Goal: Find contact information: Find contact information

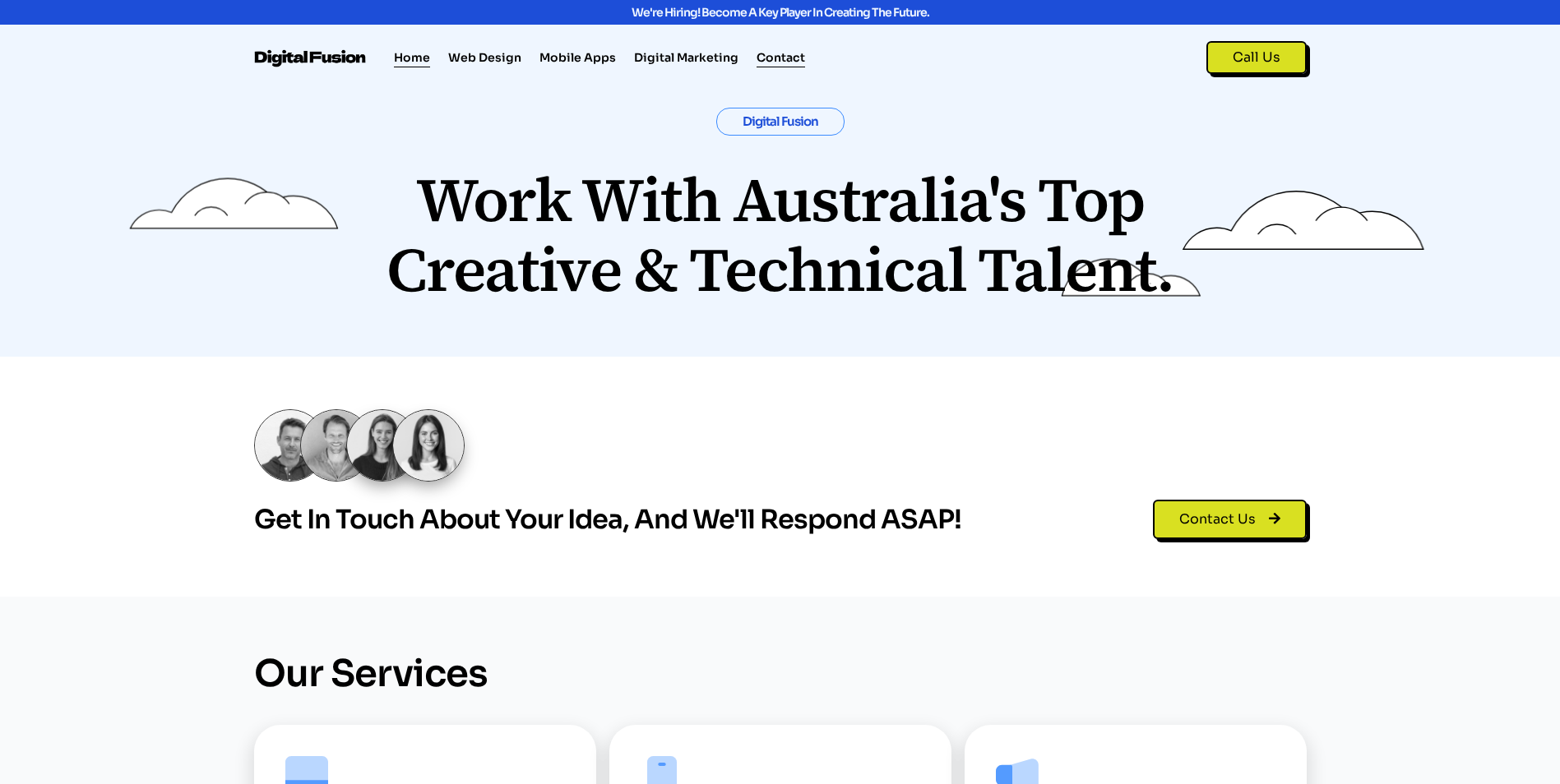
click at [778, 60] on link "Contact" at bounding box center [780, 57] width 48 height 20
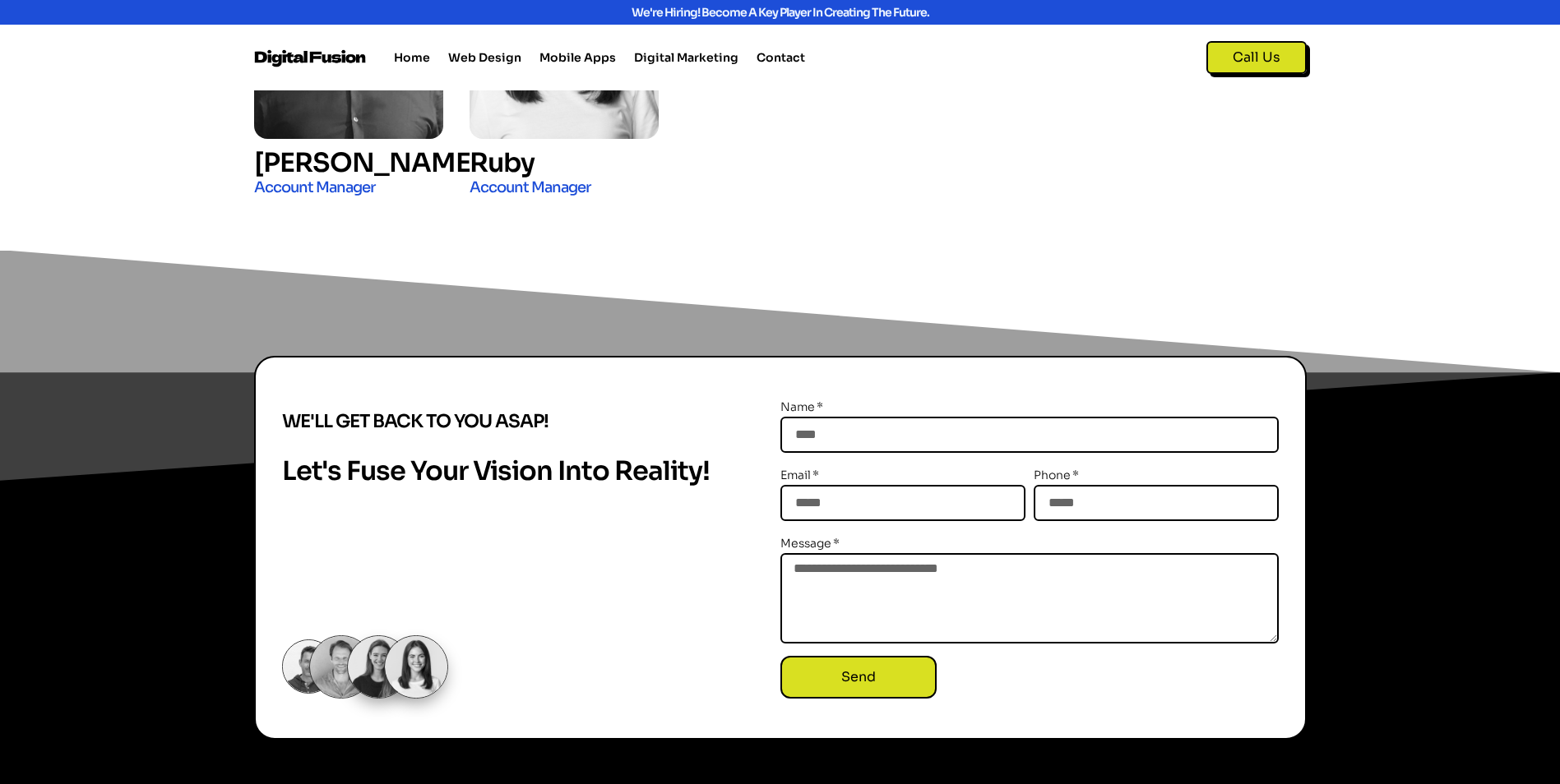
scroll to position [2758, 0]
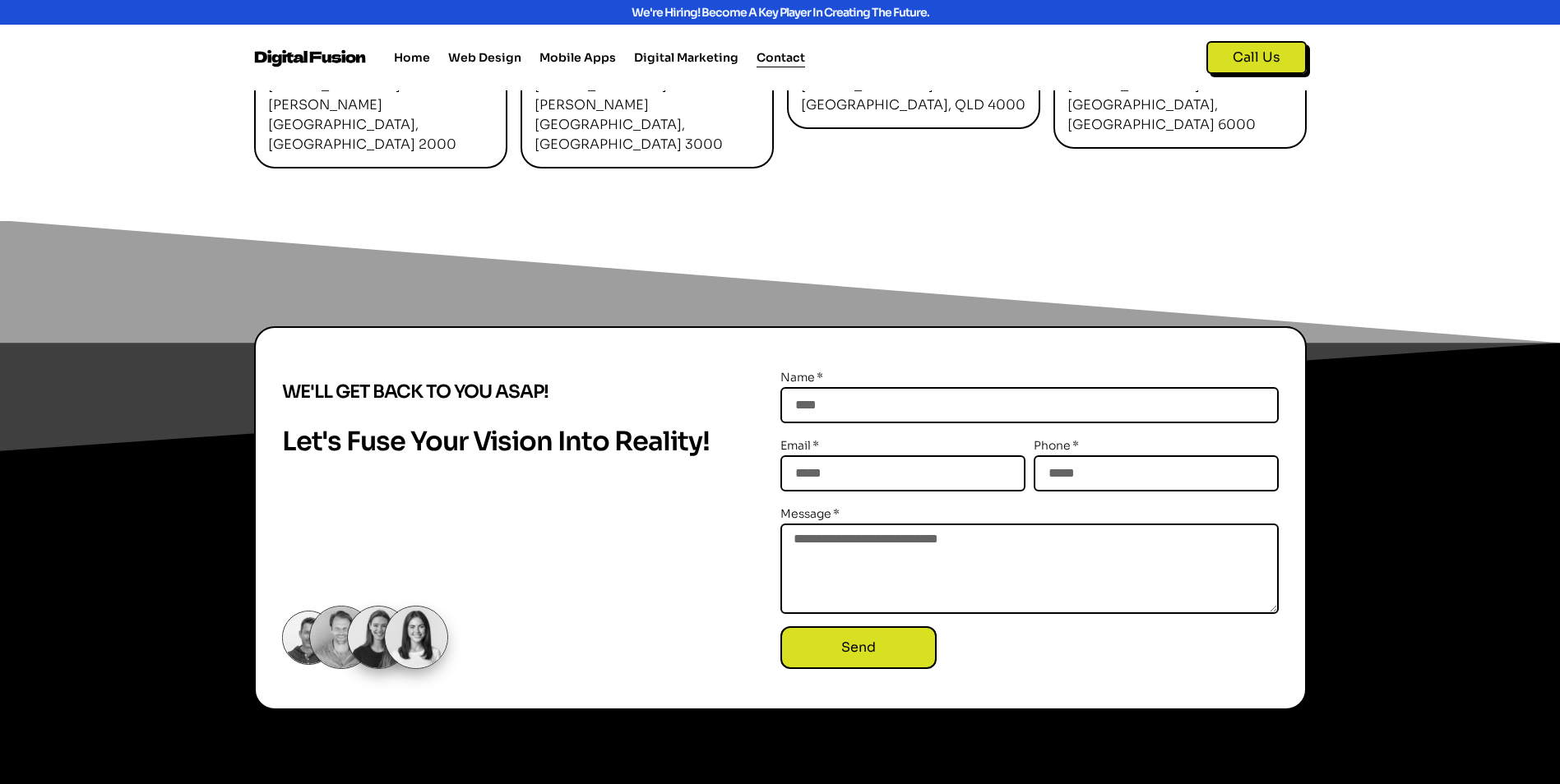
scroll to position [707, 0]
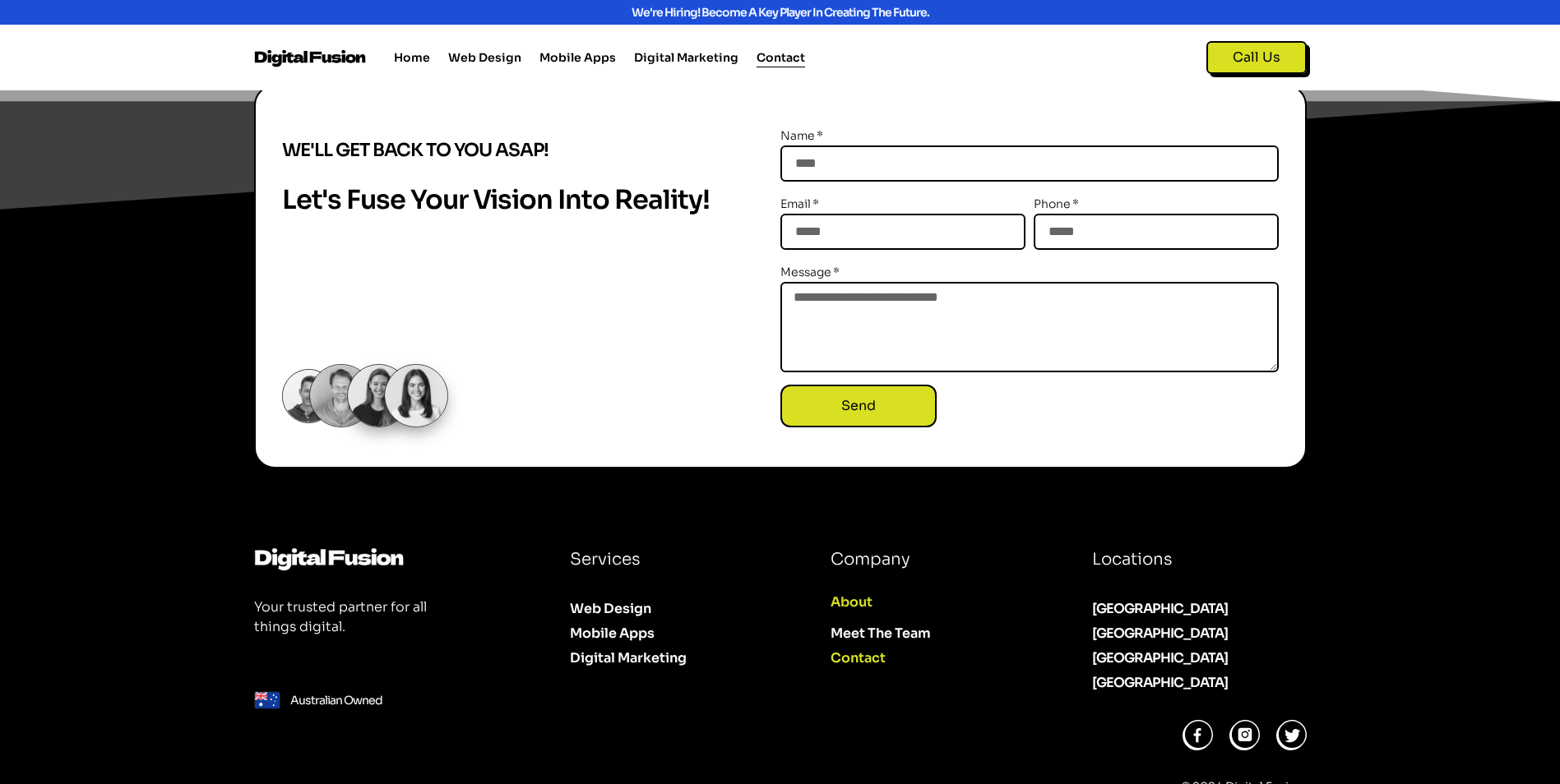
click at [847, 590] on link "About" at bounding box center [935, 602] width 209 height 24
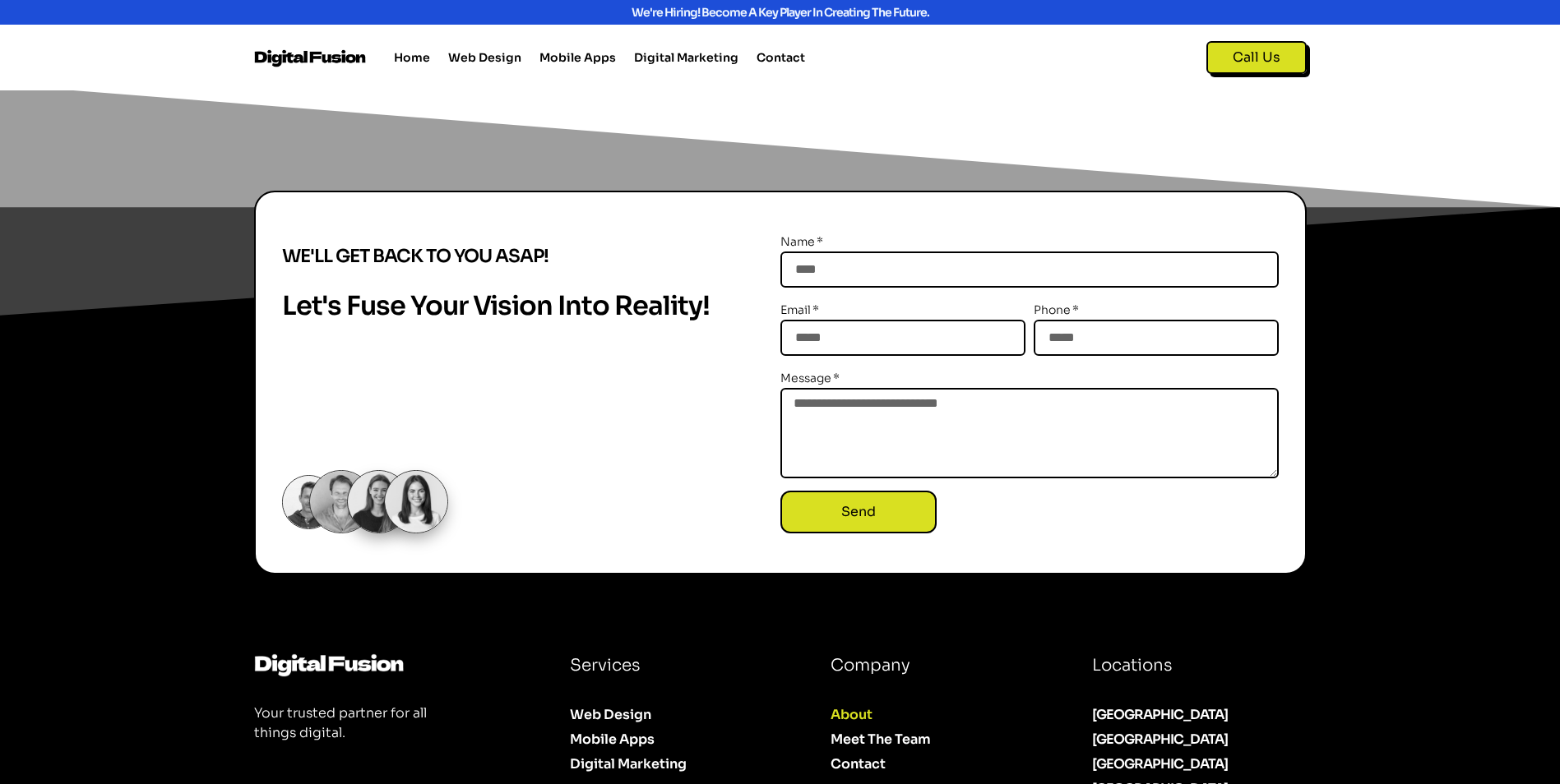
scroll to position [1955, 0]
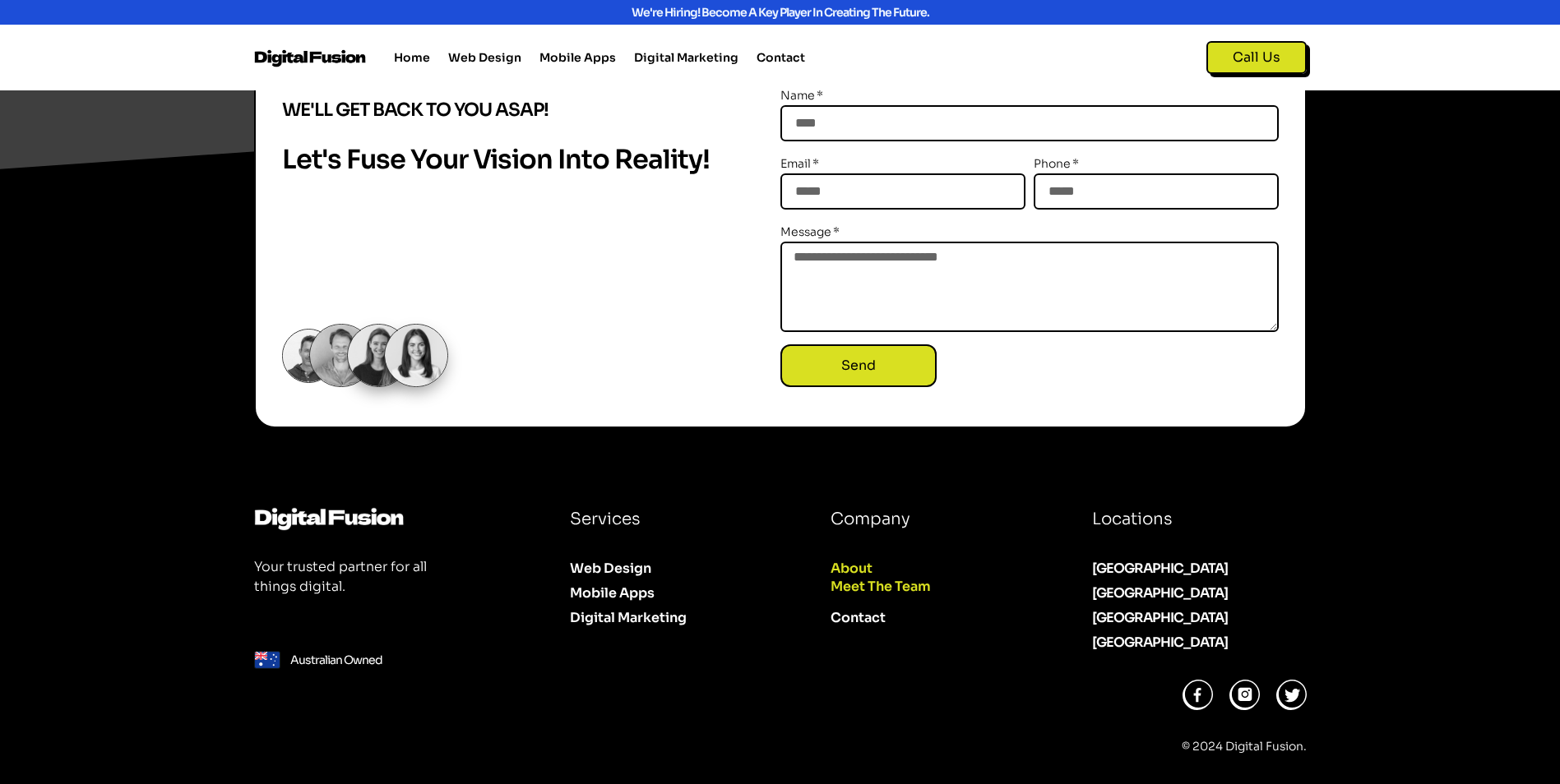
click at [866, 589] on link "Meet The Team" at bounding box center [935, 587] width 209 height 24
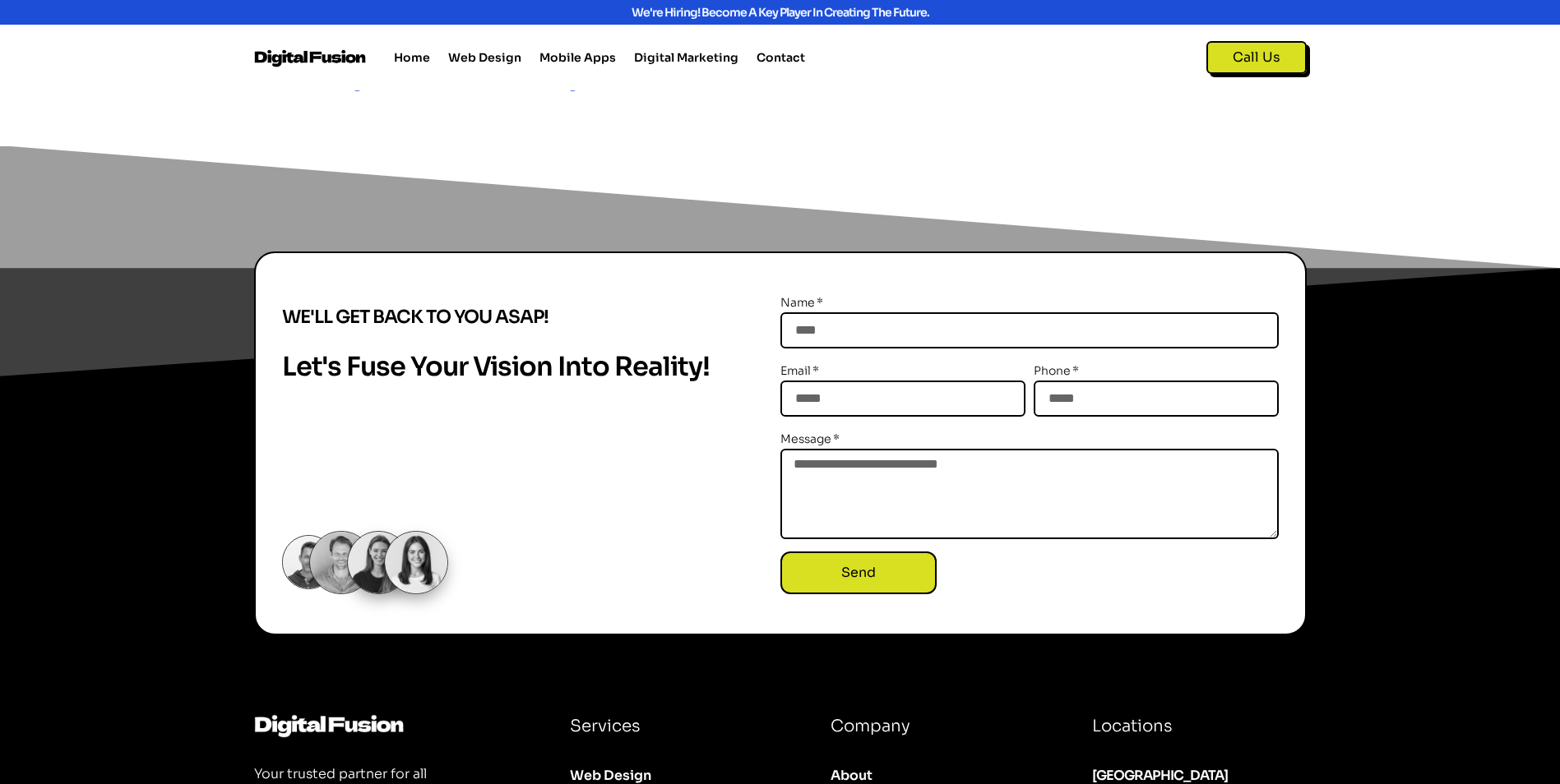
scroll to position [2630, 0]
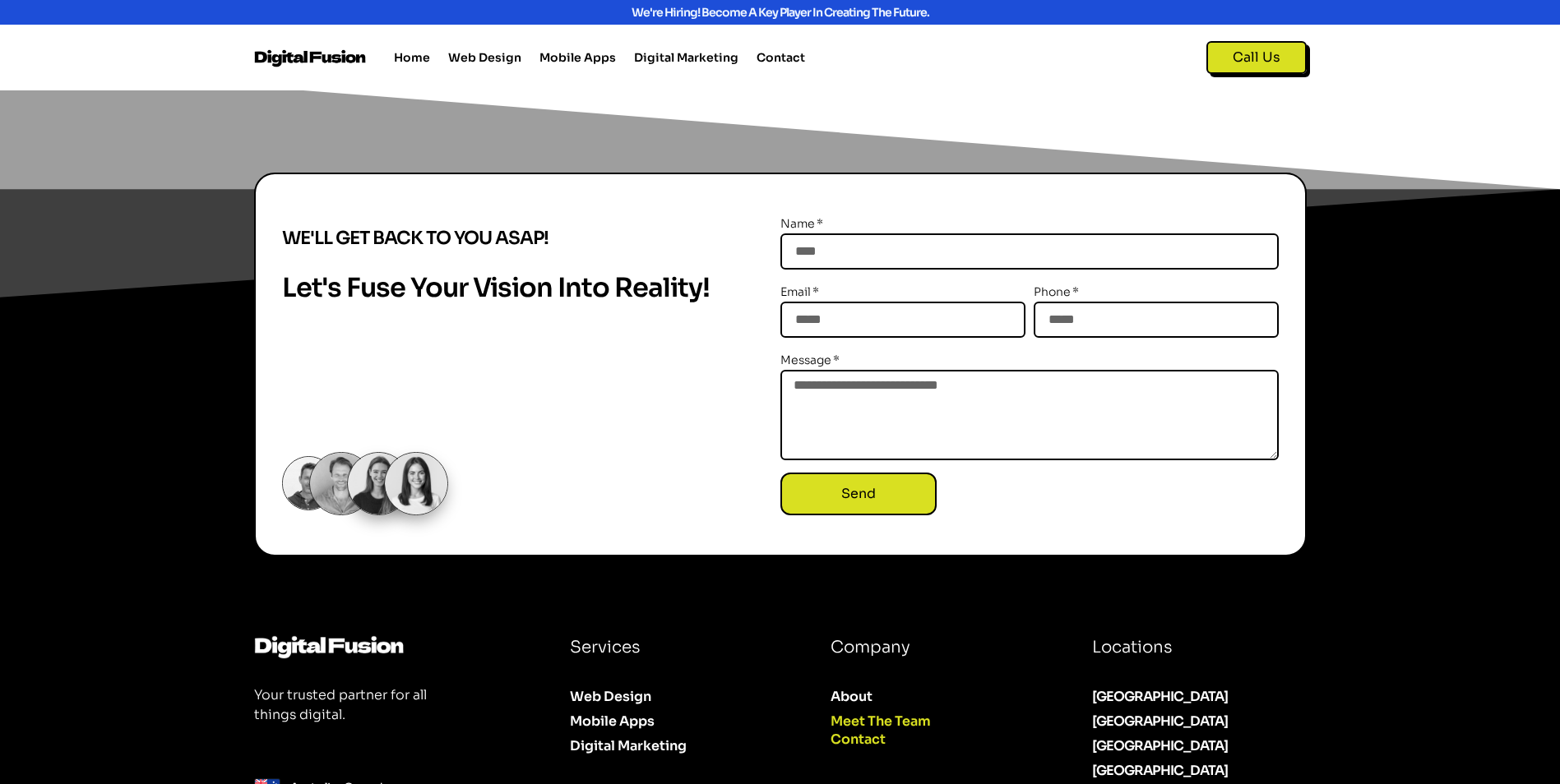
click at [861, 750] on link "Contact" at bounding box center [935, 739] width 209 height 24
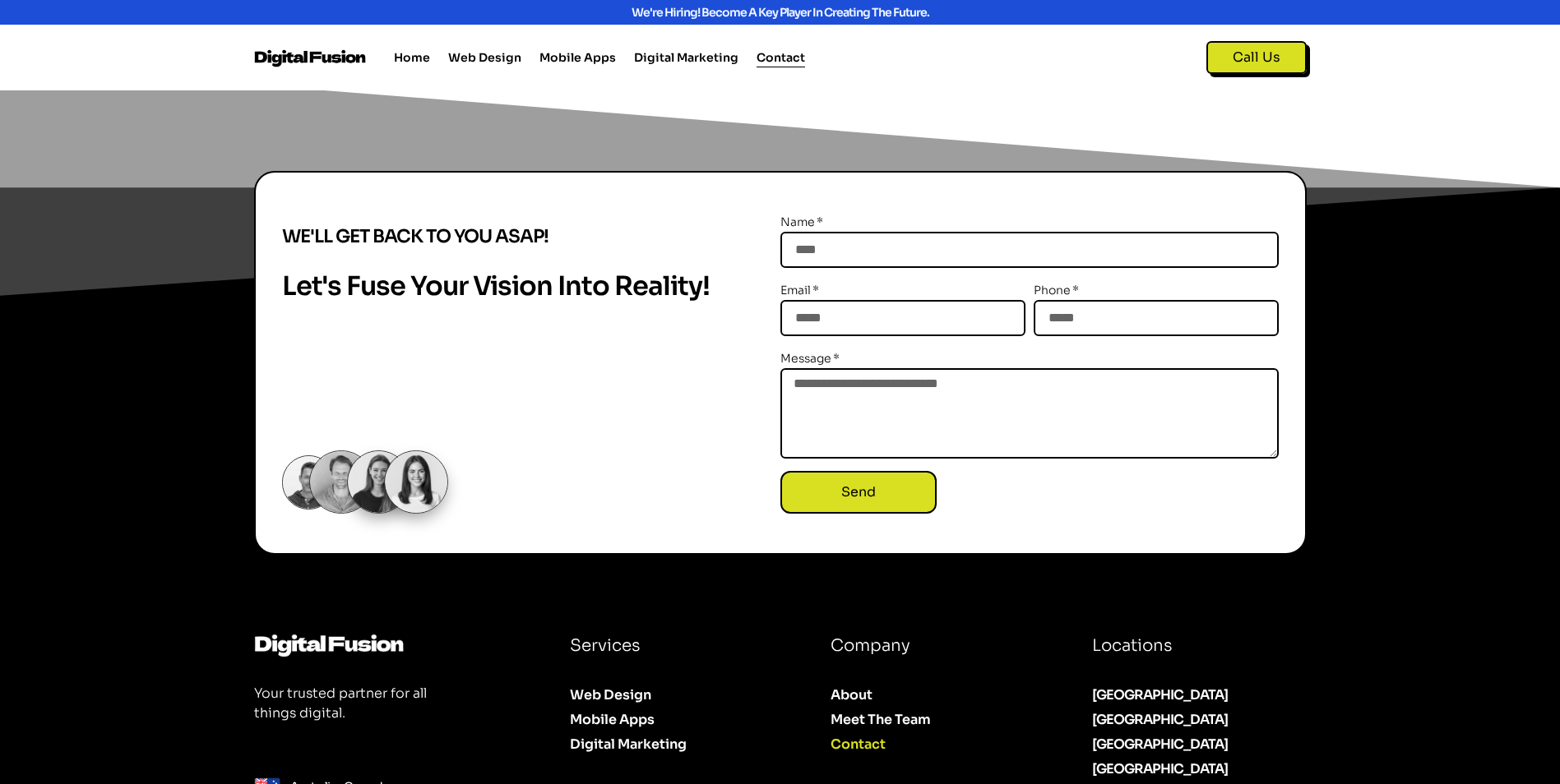
scroll to position [707, 0]
